Goal: Information Seeking & Learning: Learn about a topic

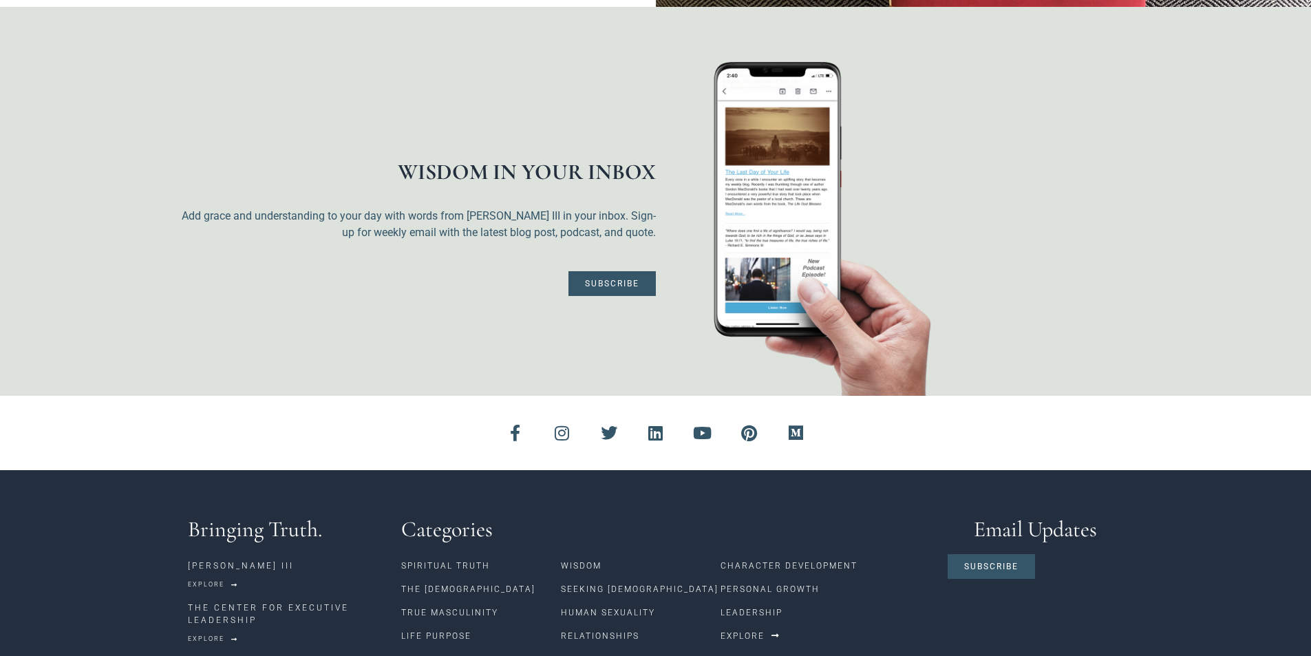
scroll to position [3345, 0]
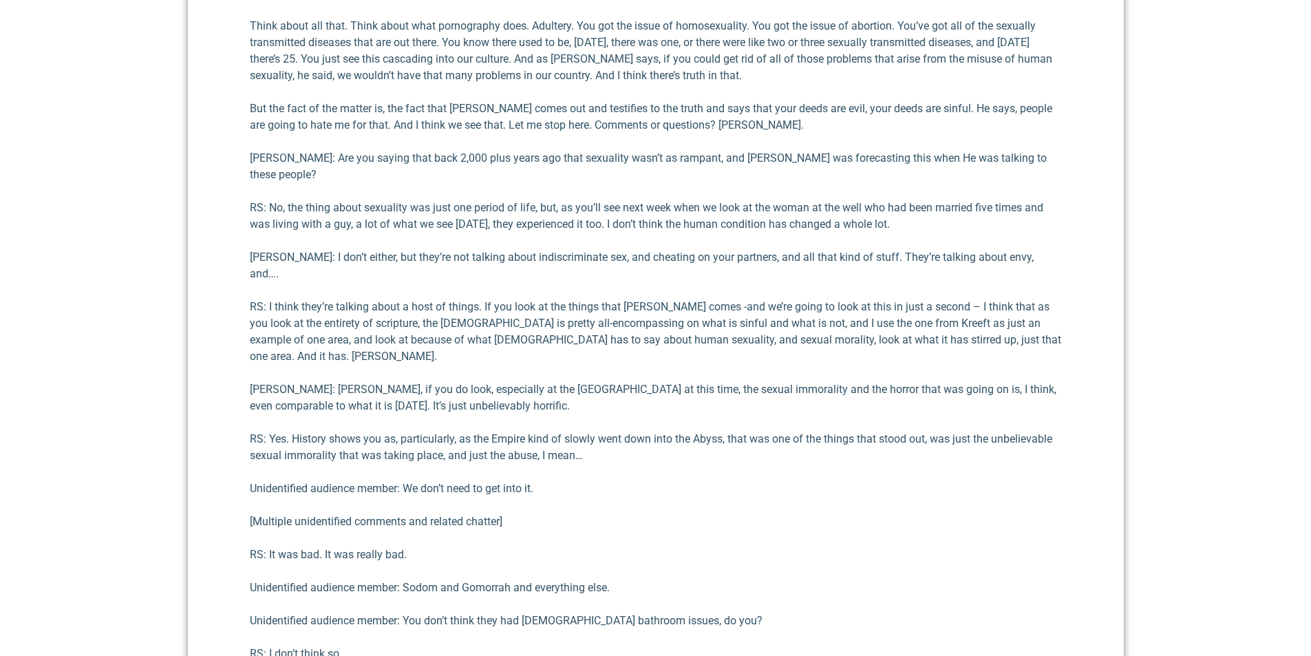
scroll to position [1789, 0]
